Goal: Find specific page/section: Find specific page/section

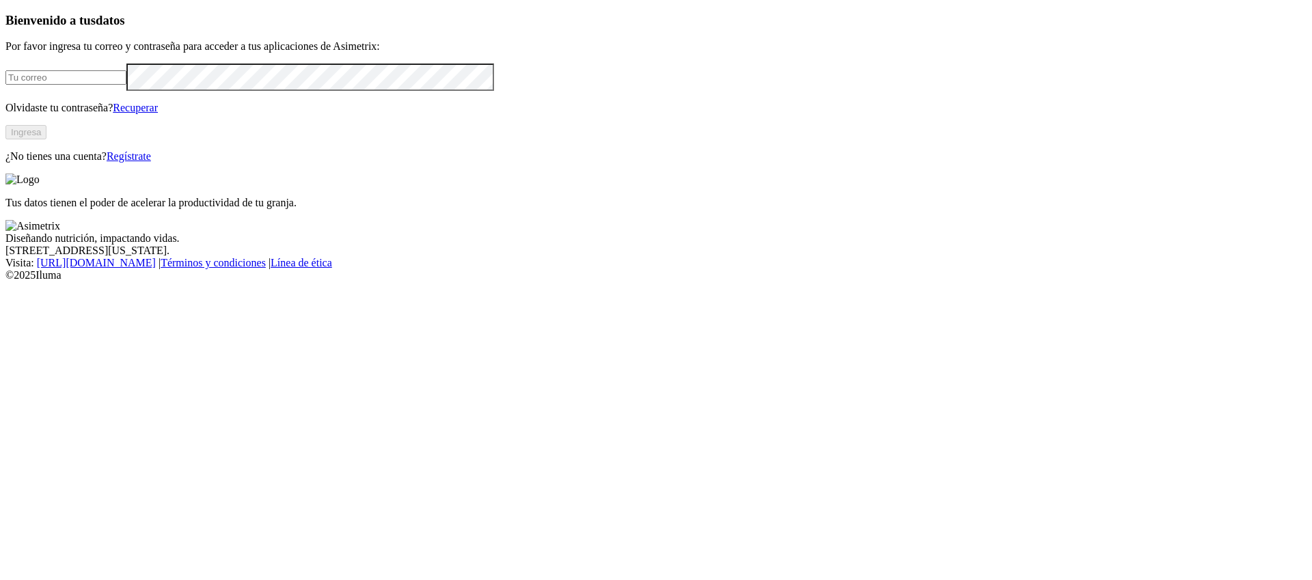
type input "[PERSON_NAME][EMAIL_ADDRESS][PERSON_NAME][DOMAIN_NAME]"
click at [46, 139] on button "Ingresa" at bounding box center [25, 132] width 41 height 14
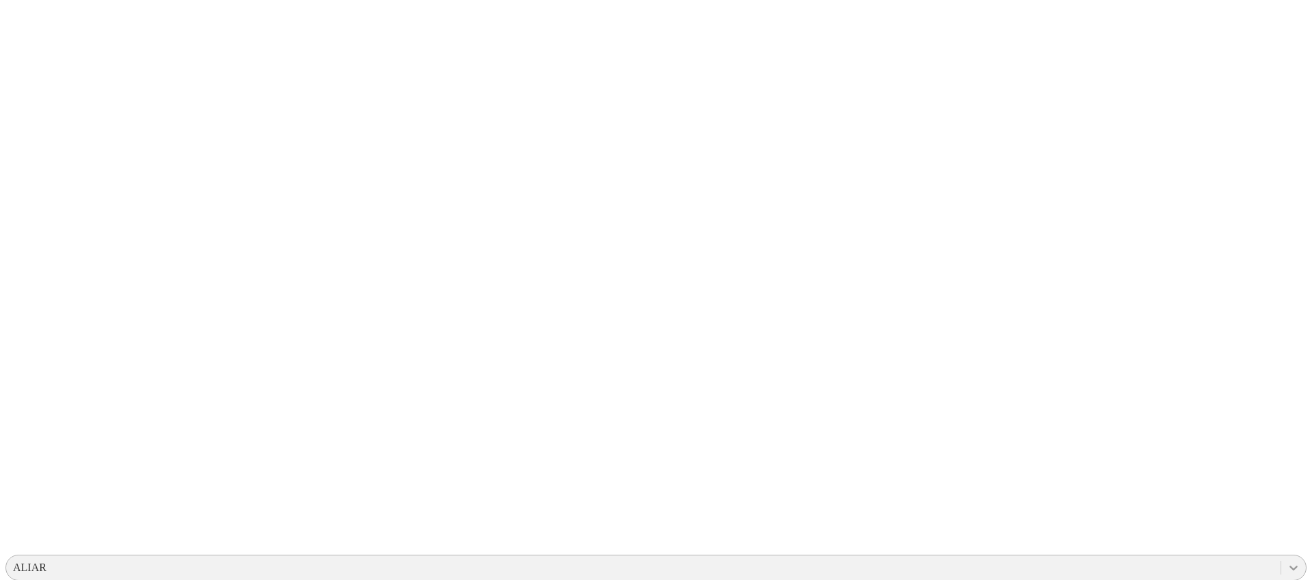
click at [1282, 556] on div at bounding box center [1294, 568] width 25 height 25
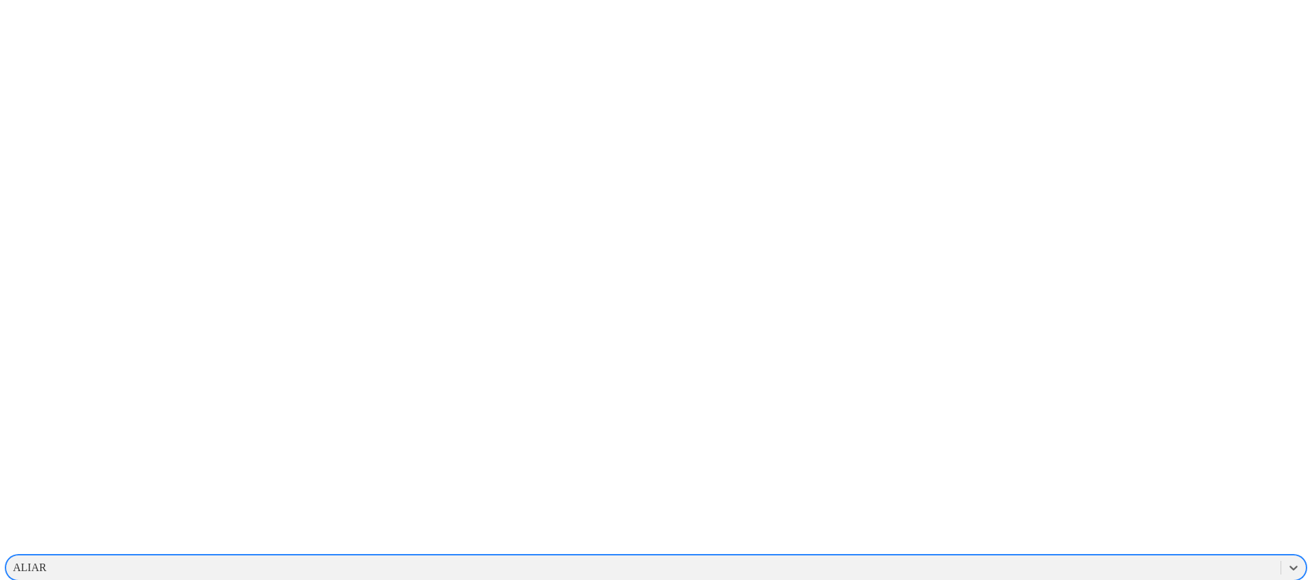
scroll to position [189, 0]
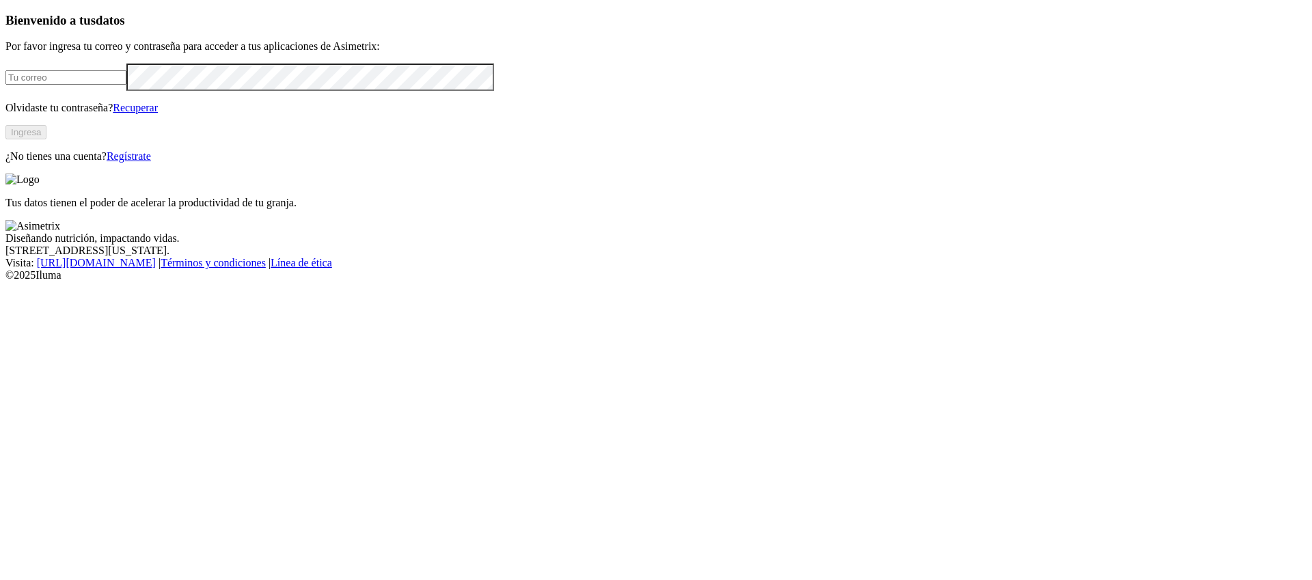
type input "[PERSON_NAME][EMAIL_ADDRESS][PERSON_NAME][DOMAIN_NAME]"
click at [46, 139] on button "Ingresa" at bounding box center [25, 132] width 41 height 14
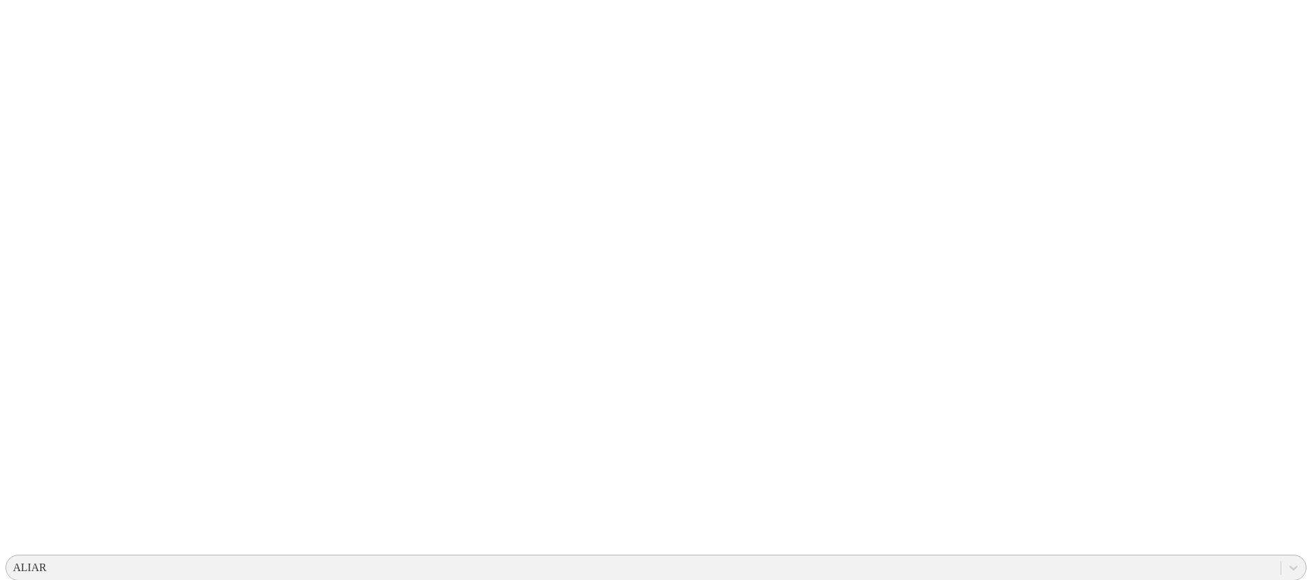
click at [46, 562] on div "ALIAR" at bounding box center [29, 568] width 33 height 12
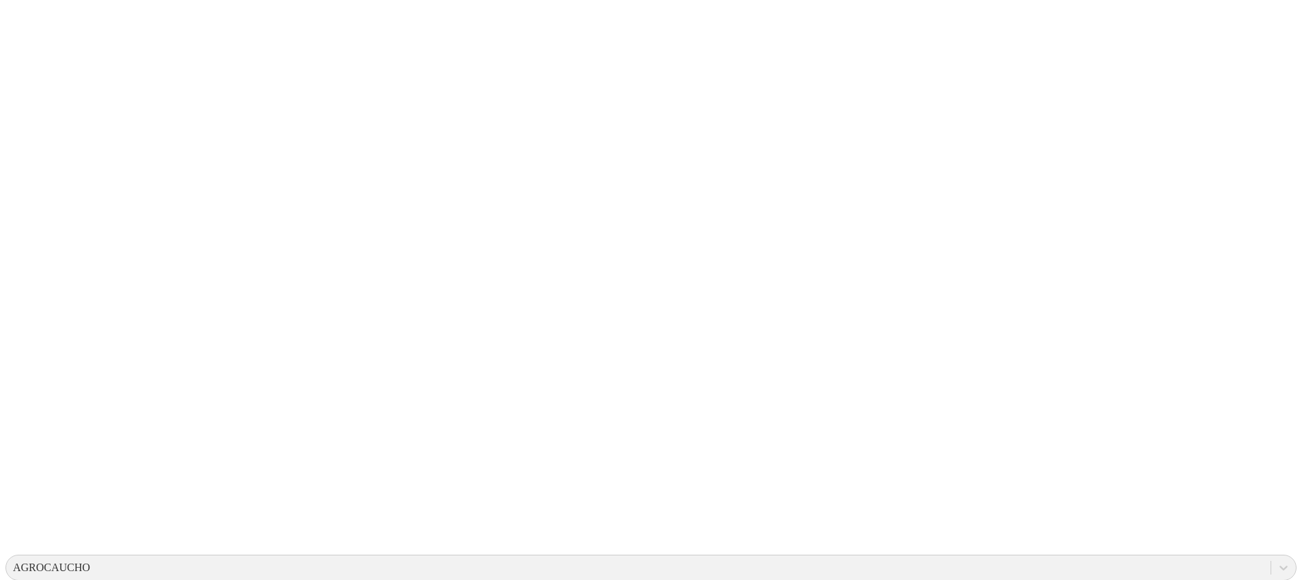
drag, startPoint x: 160, startPoint y: 303, endPoint x: 462, endPoint y: 428, distance: 326.7
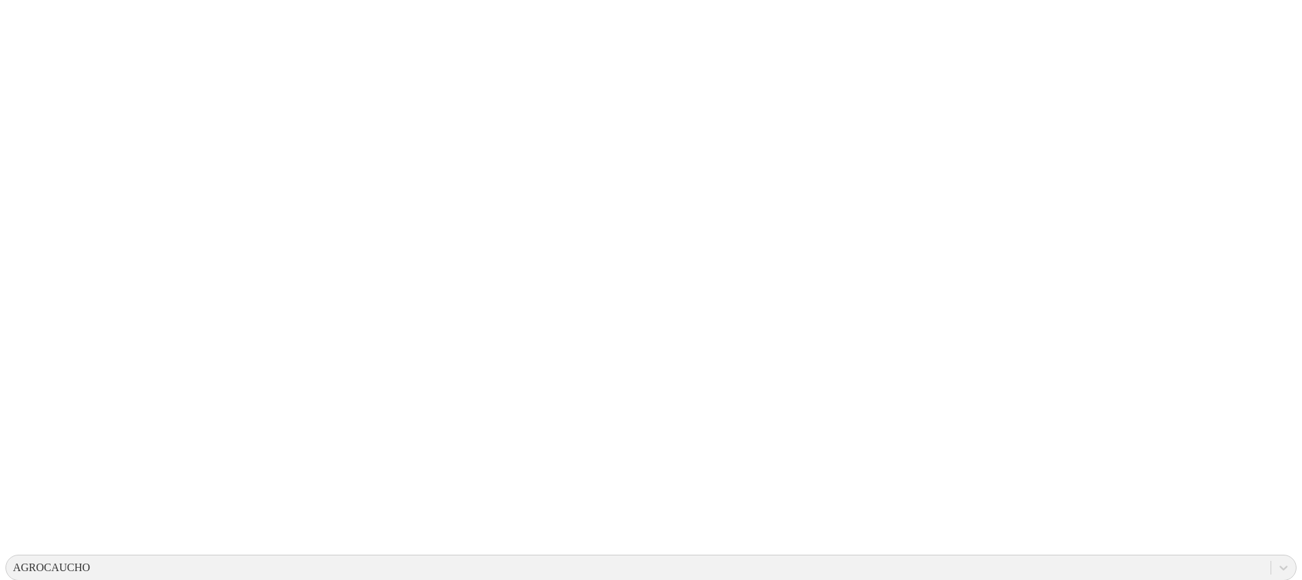
drag, startPoint x: 951, startPoint y: 206, endPoint x: 960, endPoint y: 148, distance: 59.4
